Goal: Check status: Check status

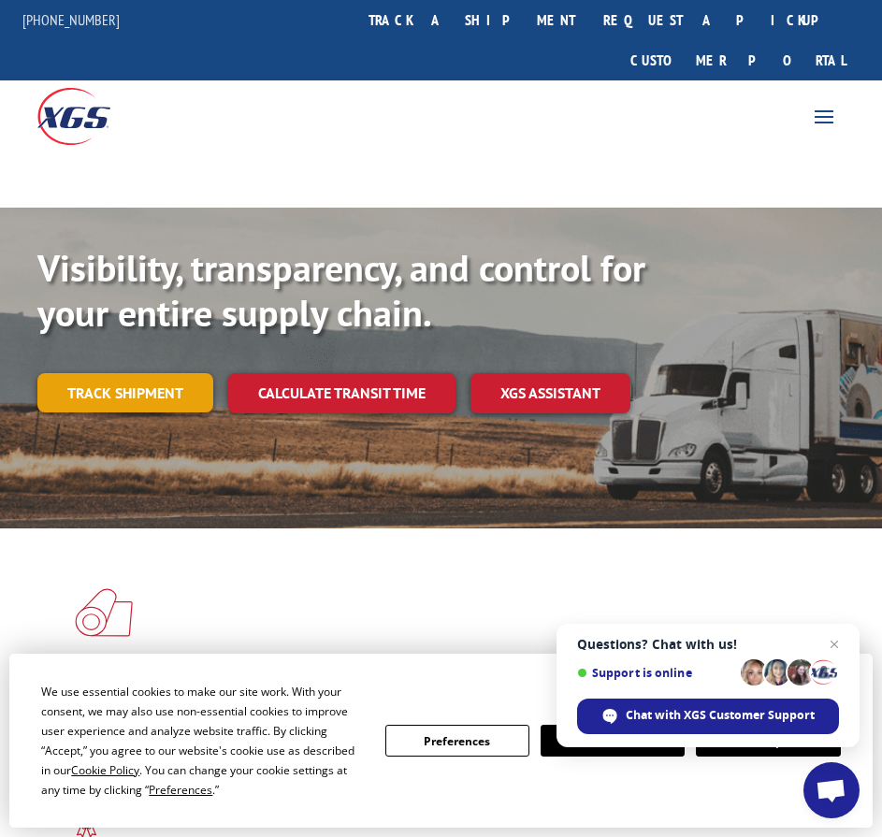
click at [149, 373] on link "Track shipment" at bounding box center [125, 392] width 176 height 39
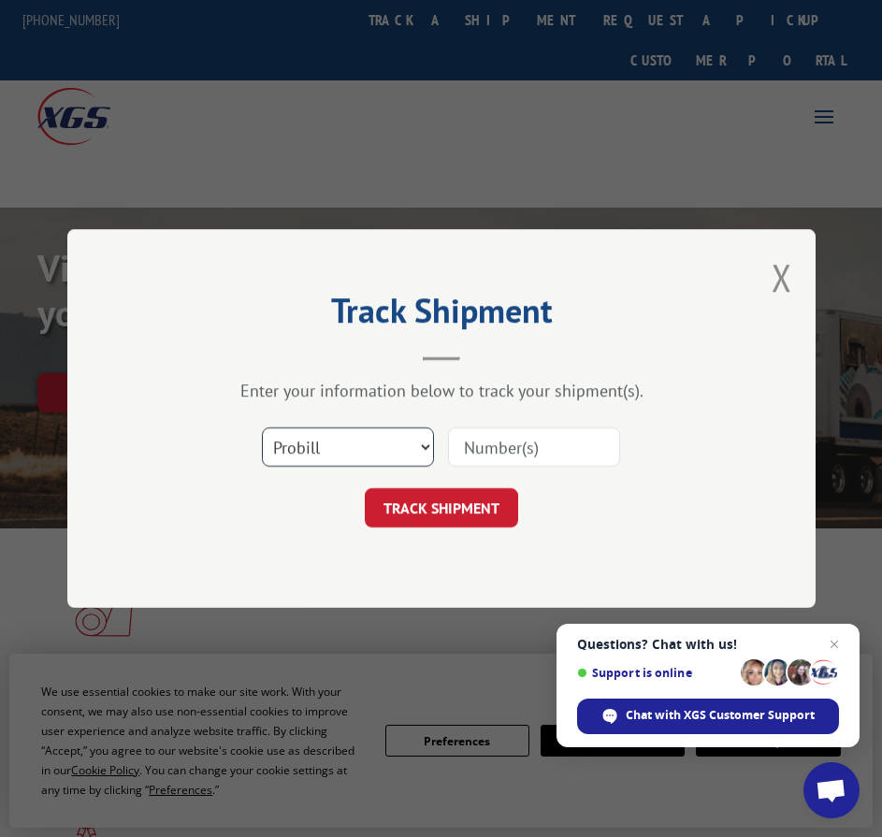
click at [364, 447] on select "Select category... Probill BOL PO" at bounding box center [348, 447] width 172 height 39
select select "bol"
click at [262, 428] on select "Select category... Probill BOL PO" at bounding box center [348, 447] width 172 height 39
click at [514, 456] on input at bounding box center [534, 447] width 172 height 39
type input "5641669"
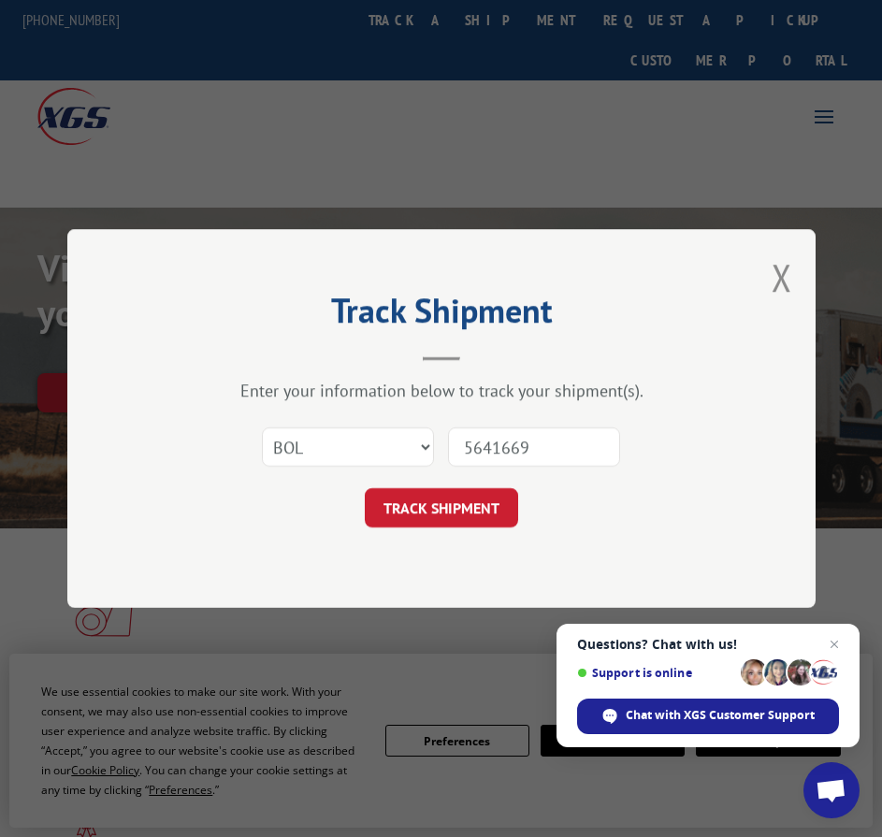
click button "TRACK SHIPMENT" at bounding box center [441, 507] width 153 height 39
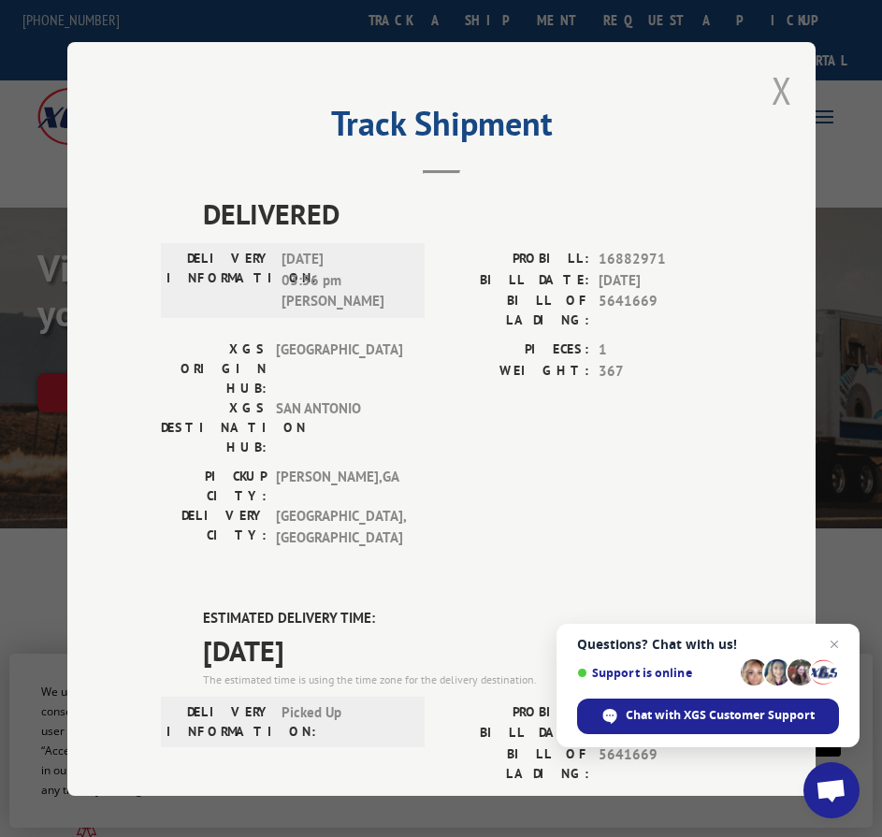
click at [775, 80] on button "Close modal" at bounding box center [782, 90] width 21 height 50
